Goal: Task Accomplishment & Management: Complete application form

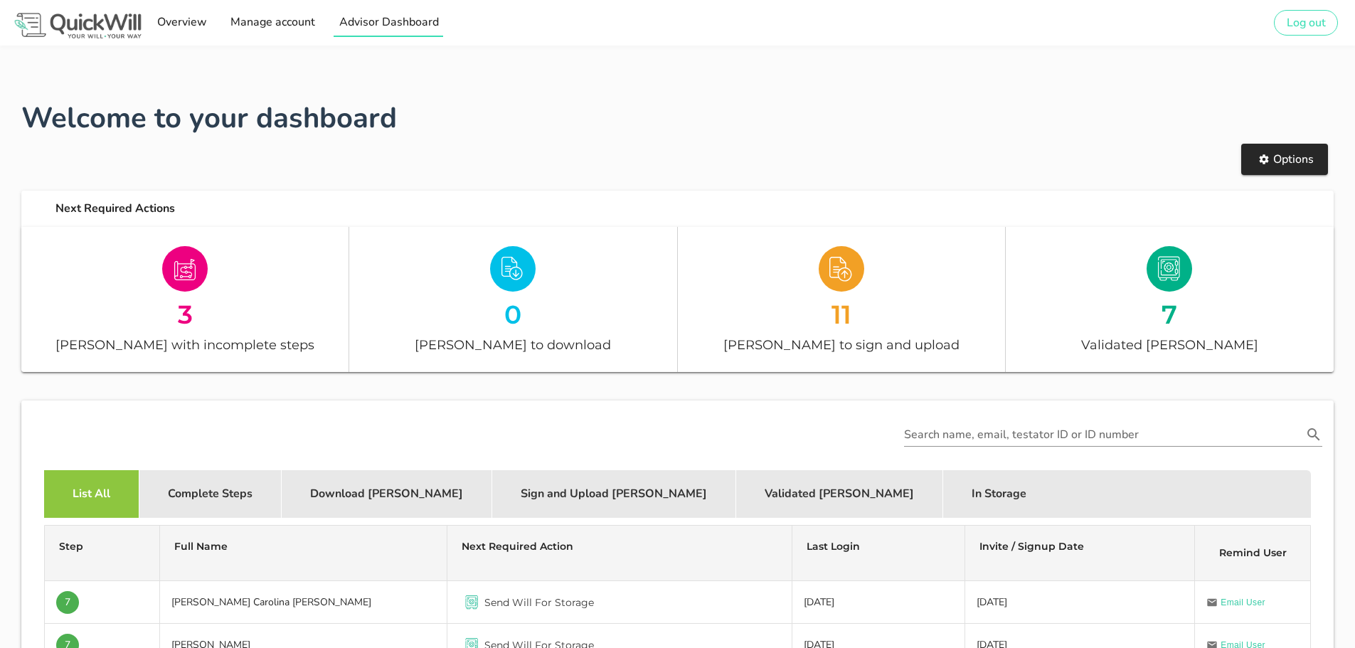
click at [356, 23] on span "Advisor Dashboard" at bounding box center [388, 22] width 100 height 16
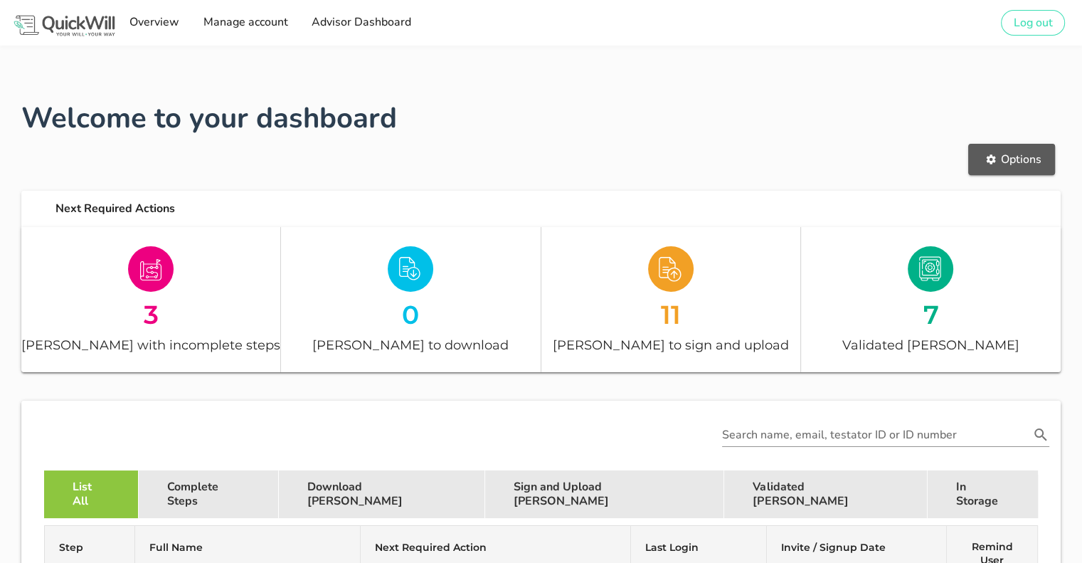
click at [992, 161] on icon "button" at bounding box center [991, 158] width 9 height 9
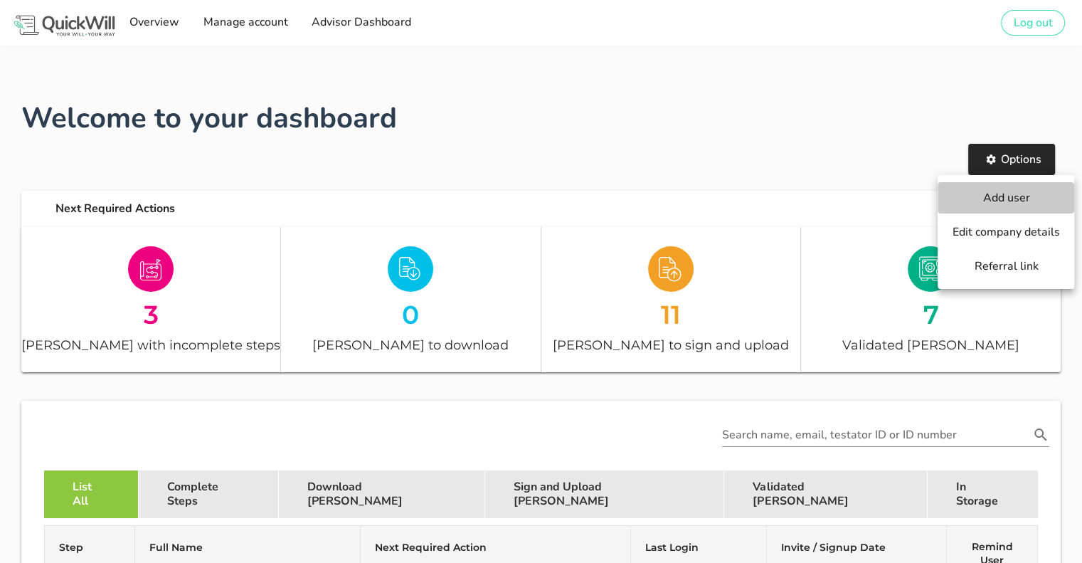
click at [992, 197] on span "Add user" at bounding box center [1006, 198] width 108 height 16
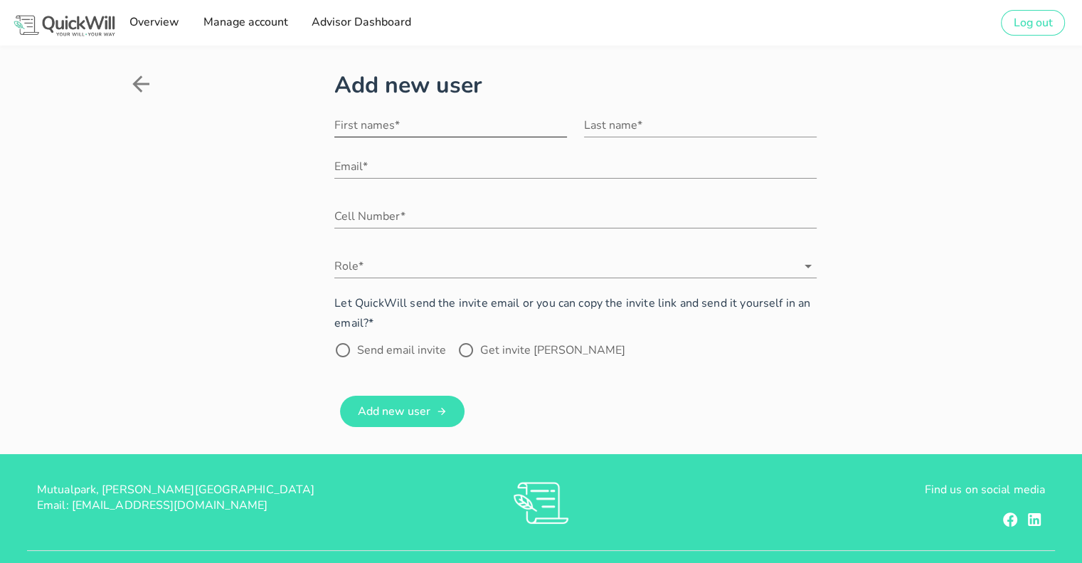
click at [386, 127] on input "First names*" at bounding box center [450, 125] width 233 height 23
type input "Vida"
type input "Das [PERSON_NAME]"
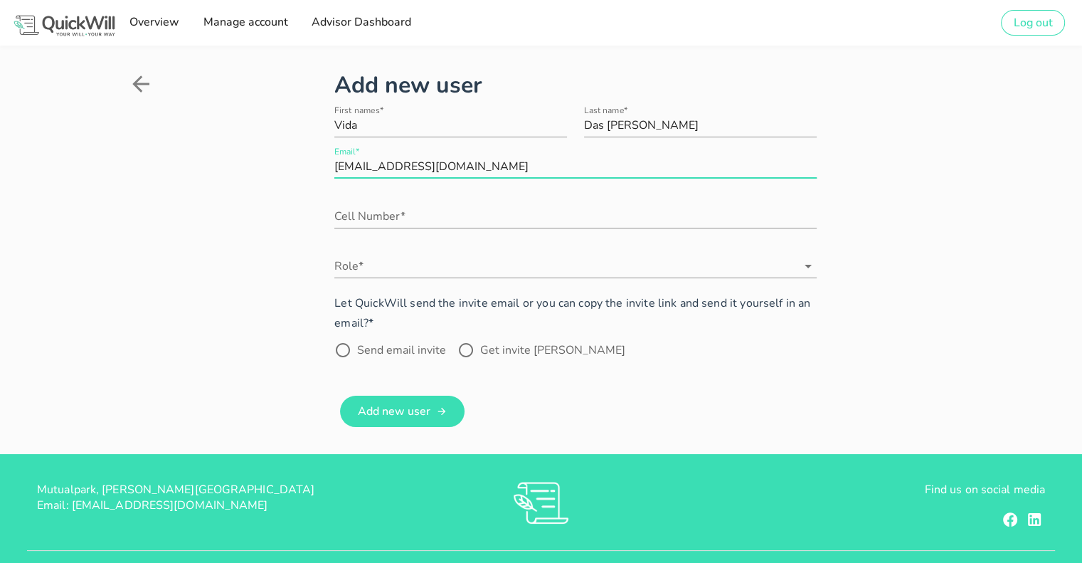
type input "[EMAIL_ADDRESS][DOMAIN_NAME]"
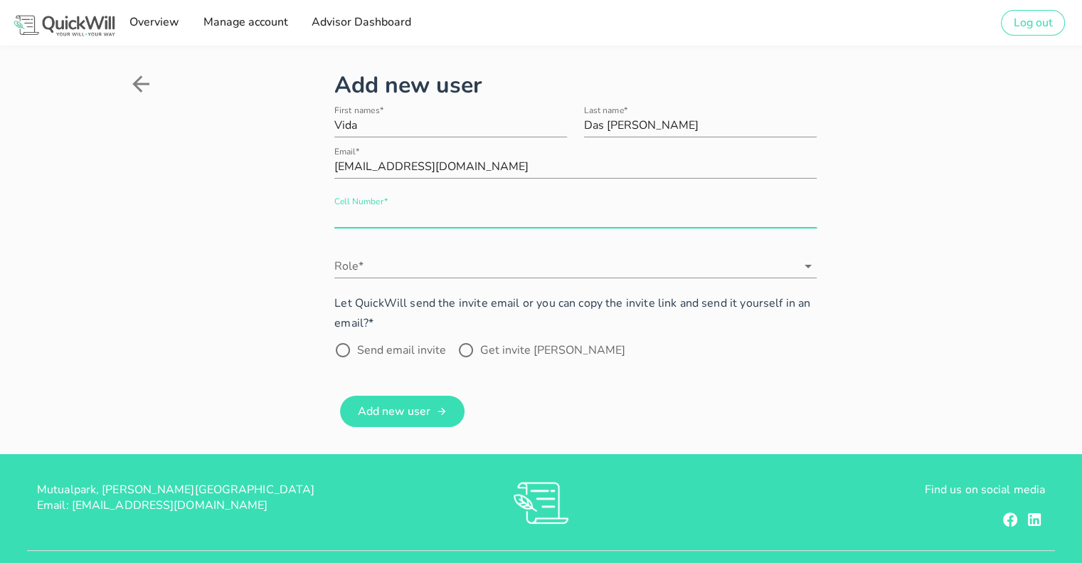
click at [341, 221] on input "Cell Number*" at bounding box center [575, 216] width 482 height 23
type input "0764015890"
click at [390, 278] on div "Role*" at bounding box center [575, 274] width 482 height 38
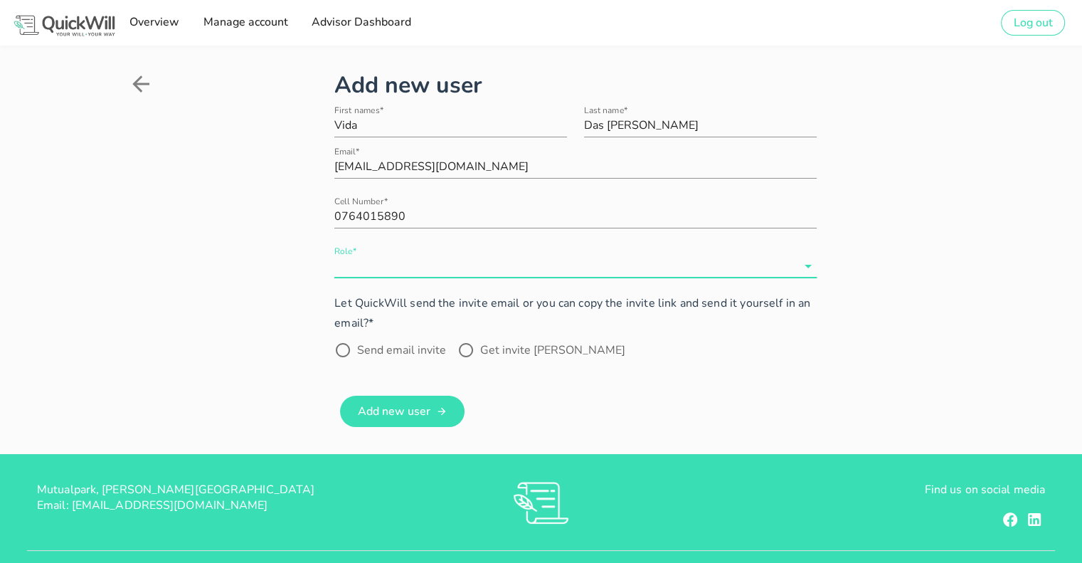
click at [372, 271] on input "Role*" at bounding box center [565, 266] width 462 height 23
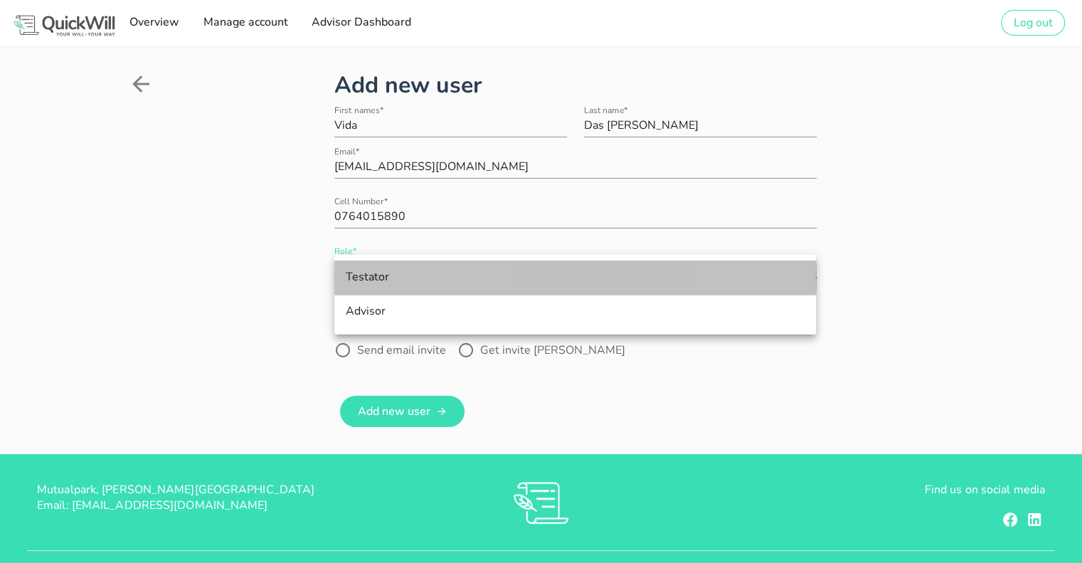
click at [374, 277] on div "Testator" at bounding box center [575, 277] width 459 height 14
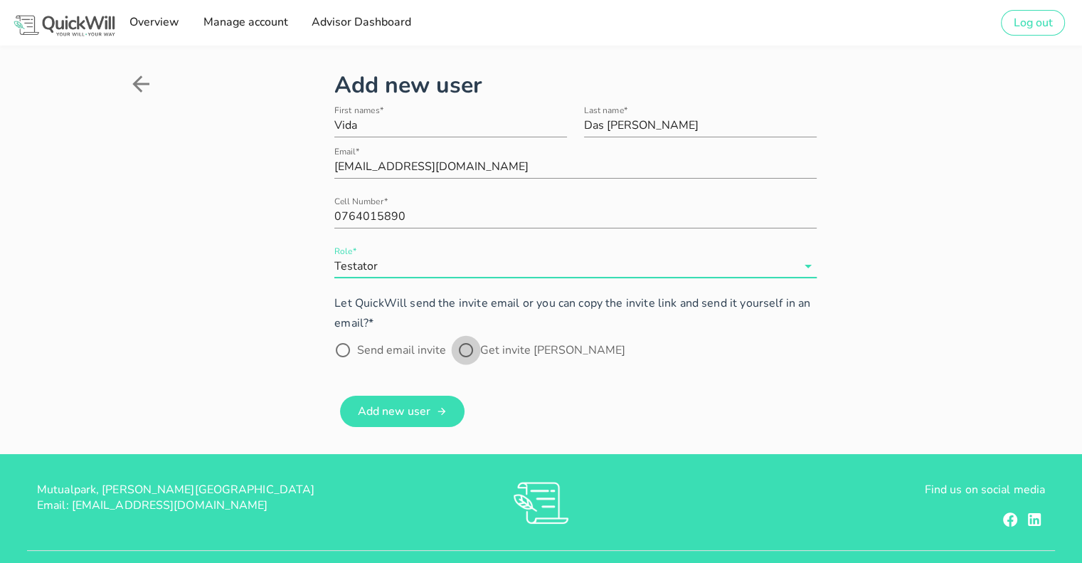
click at [468, 352] on div at bounding box center [466, 350] width 24 height 24
radio input "true"
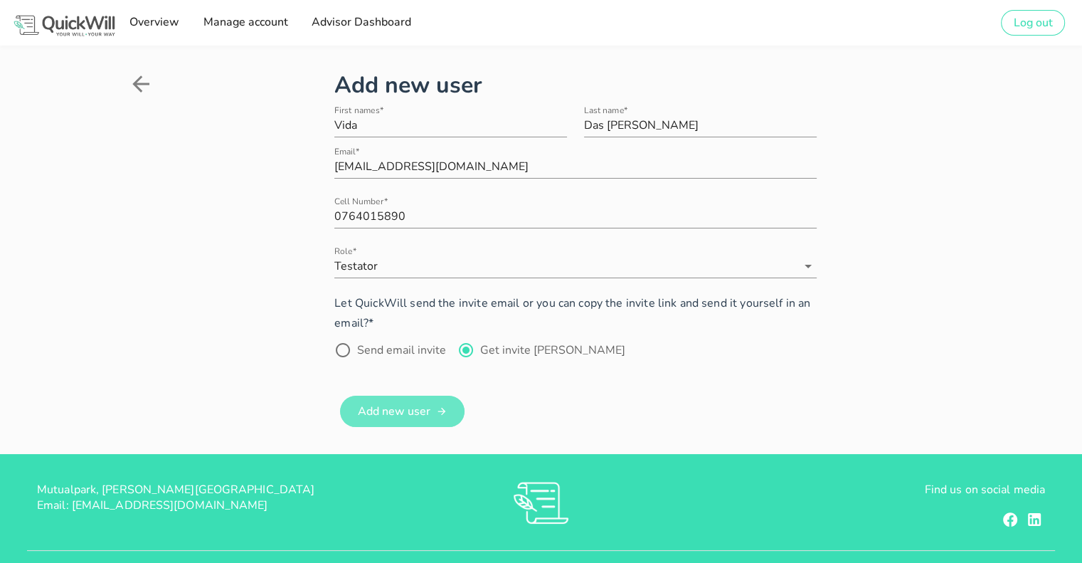
click at [427, 421] on button "Add new user" at bounding box center [402, 411] width 124 height 31
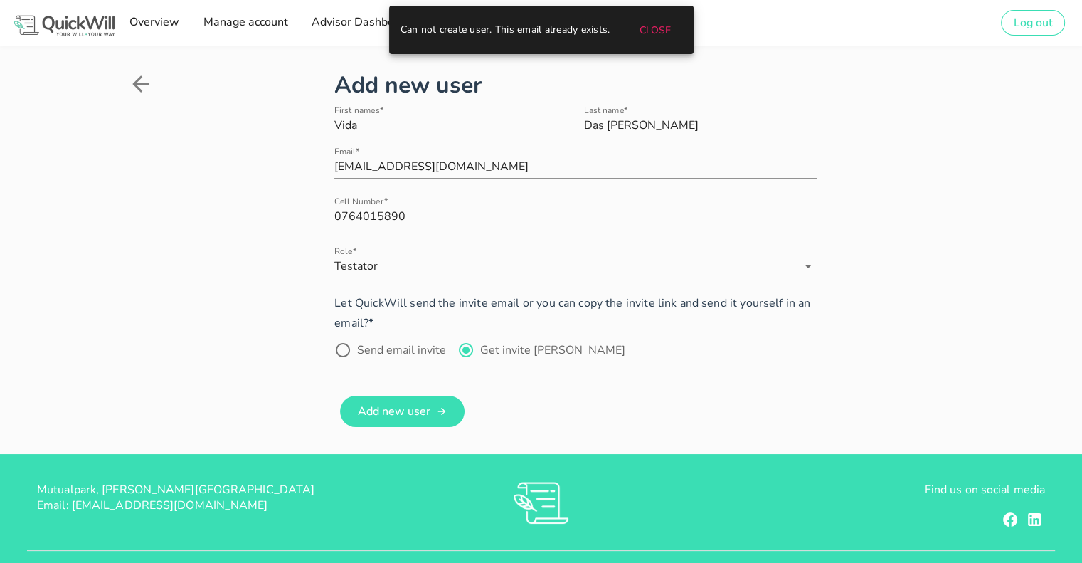
click at [282, 326] on div "Add new user First names* Vida Last name* Das [PERSON_NAME] Email* [EMAIL_ADDRE…" at bounding box center [541, 249] width 826 height 363
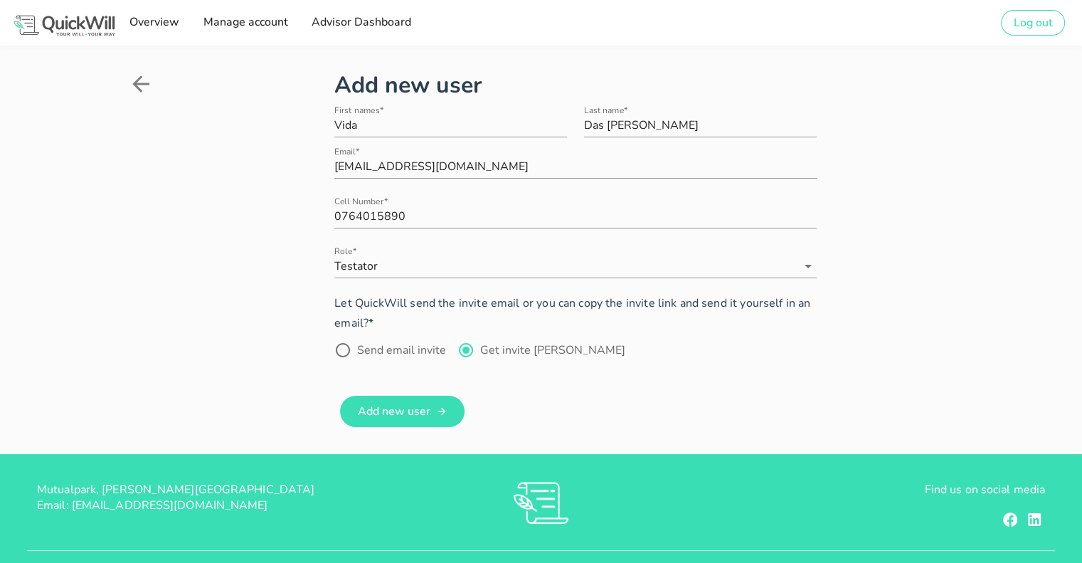
click at [137, 83] on icon at bounding box center [140, 83] width 17 height 17
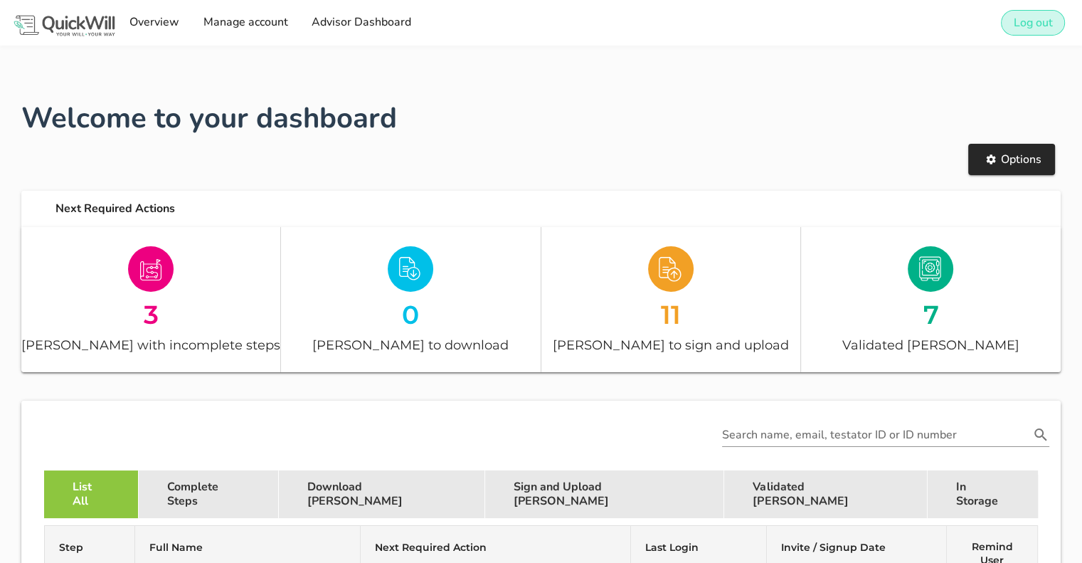
click at [1026, 25] on span "Log out" at bounding box center [1033, 23] width 40 height 16
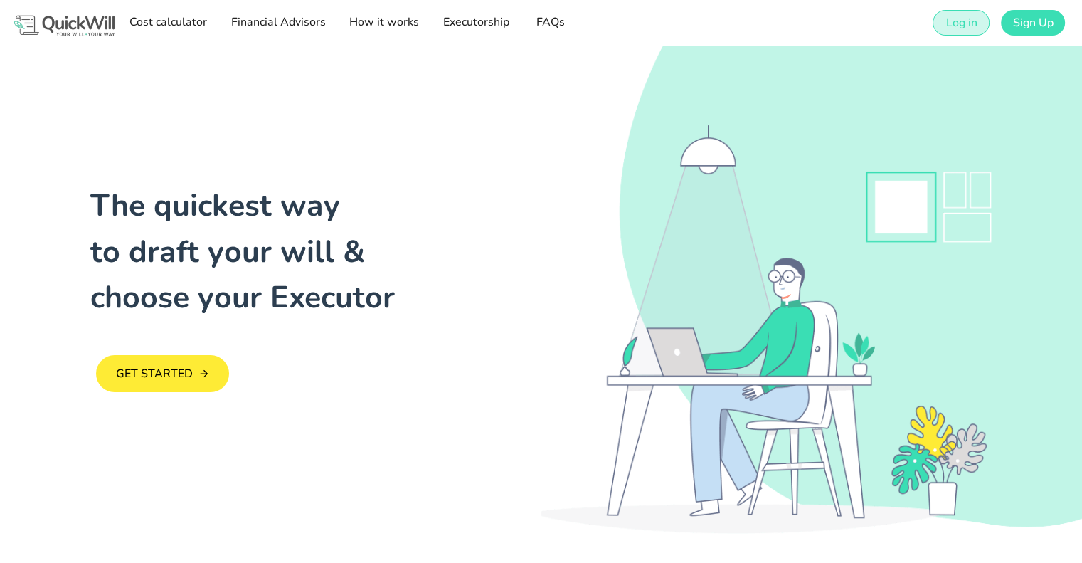
click at [975, 22] on span "Log in" at bounding box center [961, 23] width 32 height 16
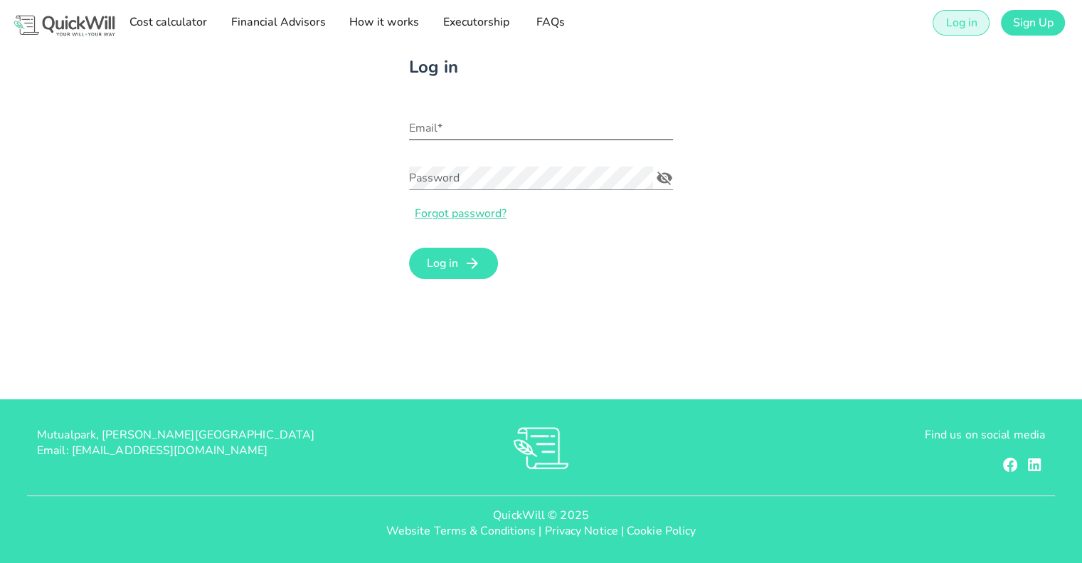
click at [440, 124] on div "Email*" at bounding box center [541, 131] width 264 height 47
click at [440, 124] on input "Email*" at bounding box center [541, 128] width 264 height 23
click at [448, 128] on input "Email*" at bounding box center [541, 128] width 264 height 23
paste input "[EMAIL_ADDRESS][DOMAIN_NAME]"
type input "[EMAIL_ADDRESS][DOMAIN_NAME]"
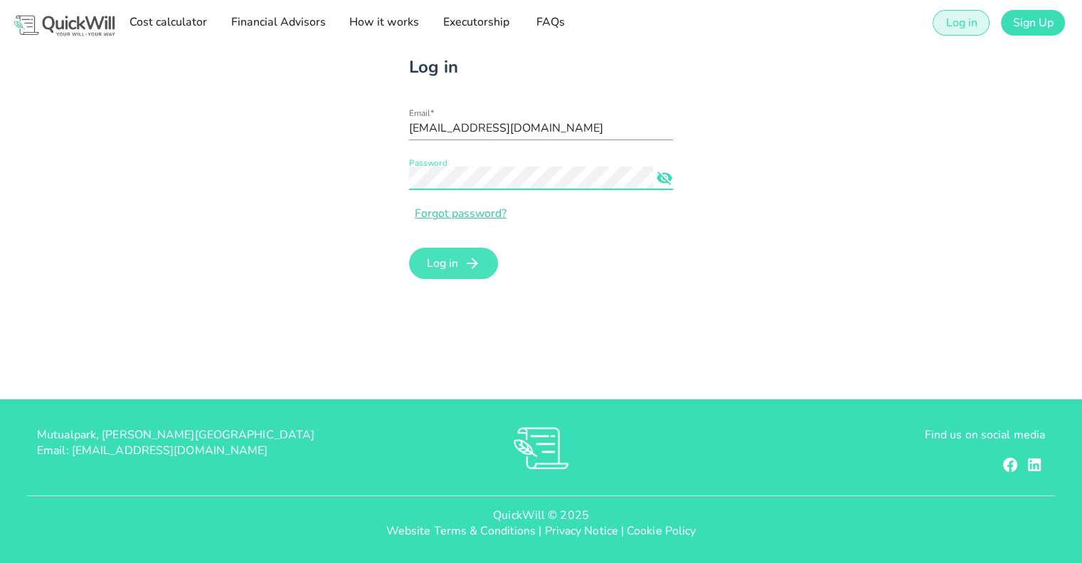
click at [444, 278] on form "Email* [EMAIL_ADDRESS][DOMAIN_NAME] Password Forgot password? Log in" at bounding box center [541, 195] width 264 height 175
click at [437, 265] on span "Log in" at bounding box center [442, 263] width 32 height 16
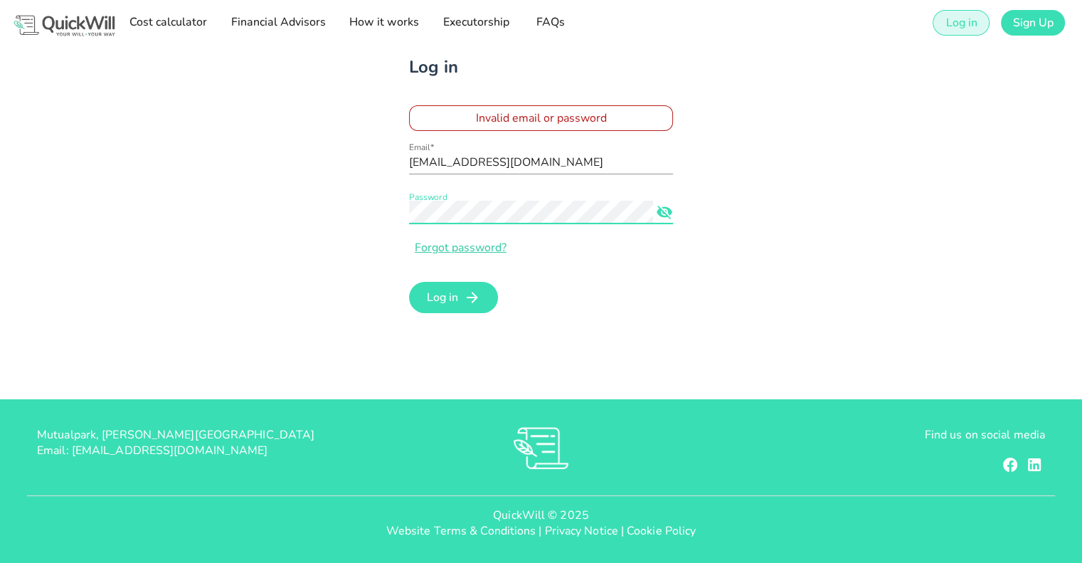
click at [347, 207] on div "Log in Invalid email or password Email* [EMAIL_ADDRESS][DOMAIN_NAME] Password F…" at bounding box center [541, 186] width 843 height 280
click at [409, 282] on button "Log in" at bounding box center [453, 297] width 89 height 31
